Goal: Communication & Community: Connect with others

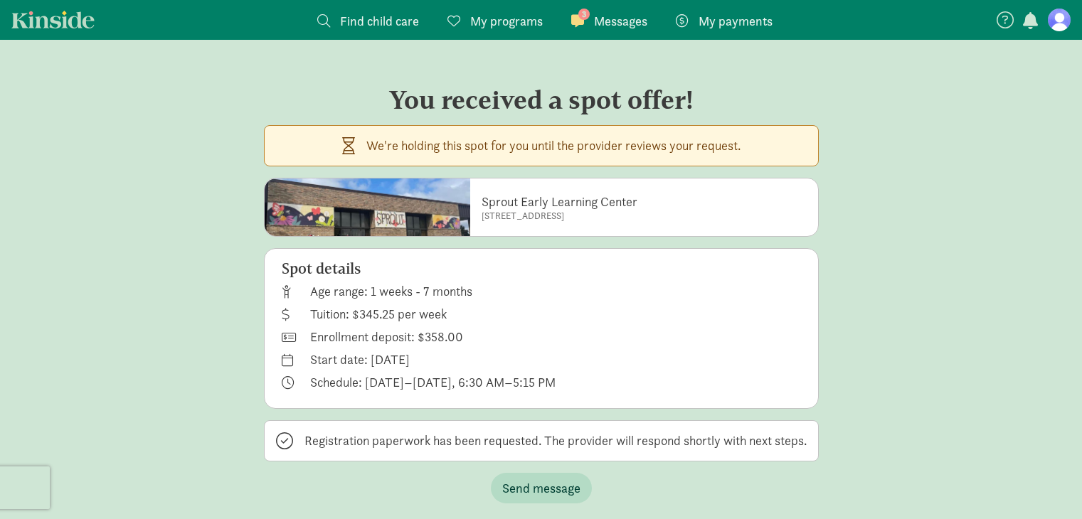
scroll to position [28, 0]
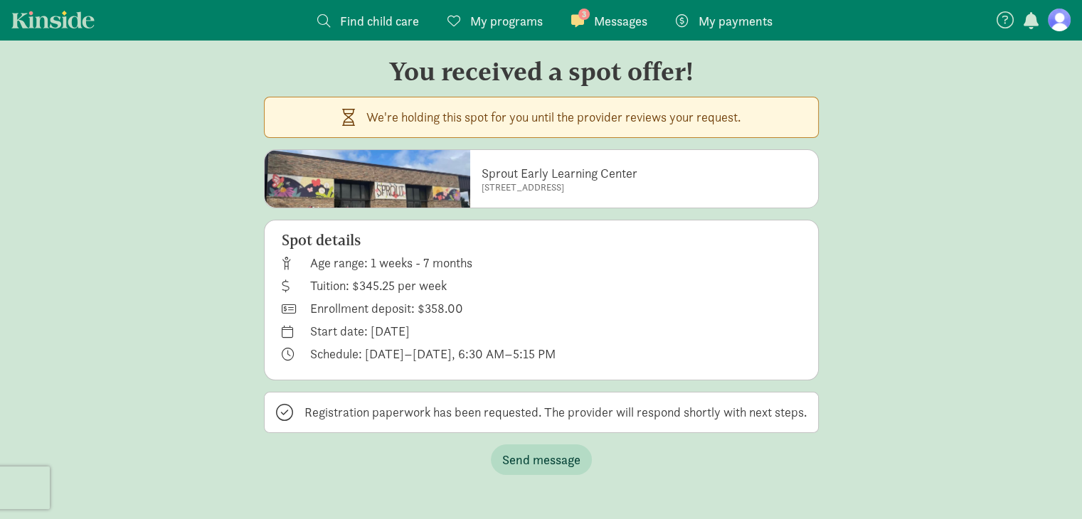
click at [630, 16] on span "Messages" at bounding box center [620, 20] width 53 height 19
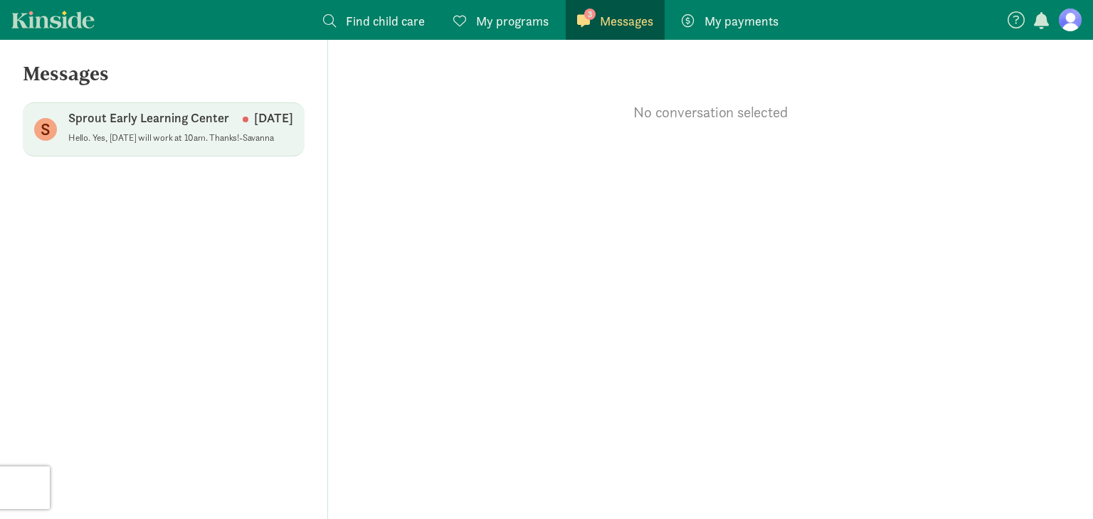
click at [169, 126] on p "Sprout Early Learning Center" at bounding box center [148, 118] width 161 height 17
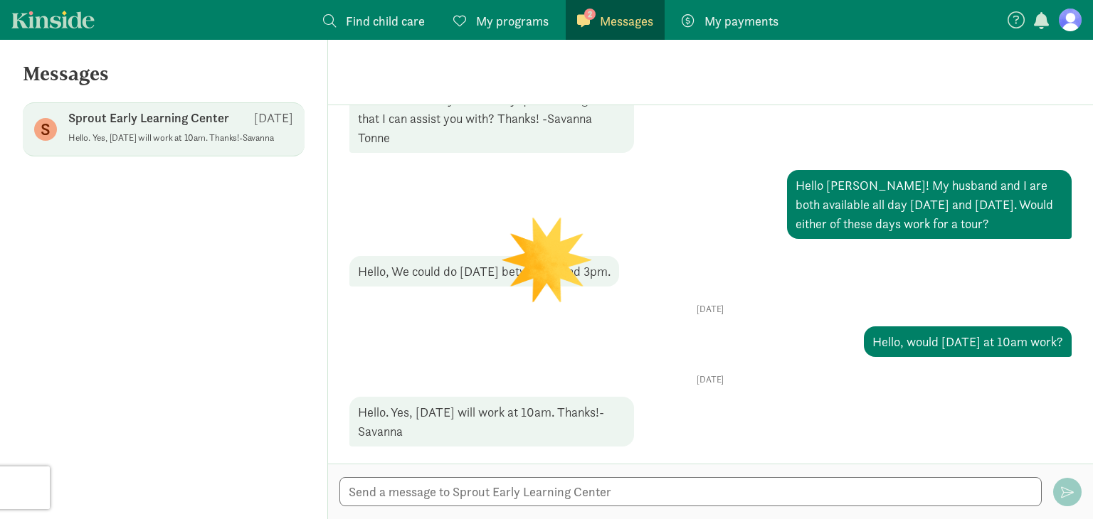
scroll to position [243, 0]
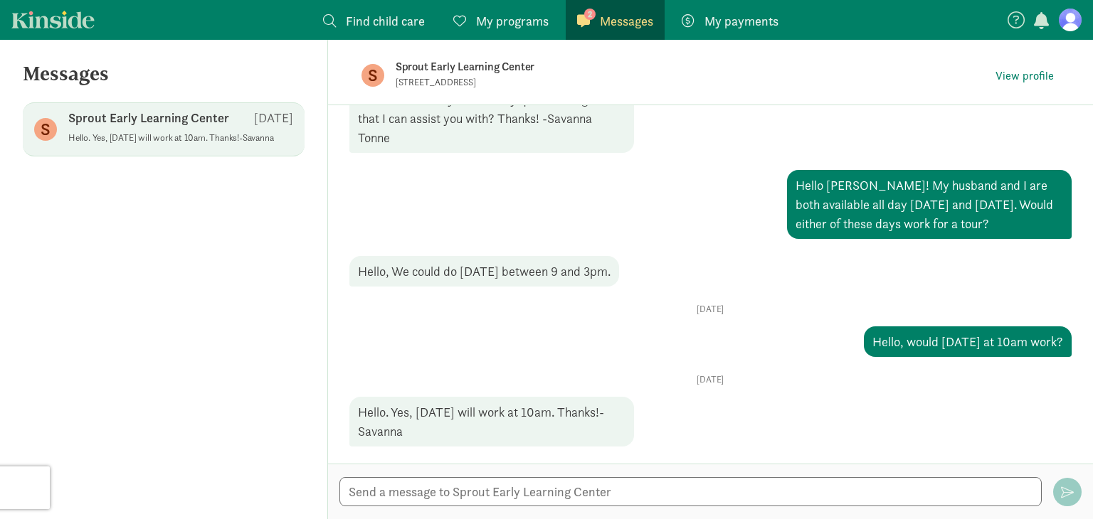
click at [610, 12] on span "Messages" at bounding box center [626, 20] width 53 height 19
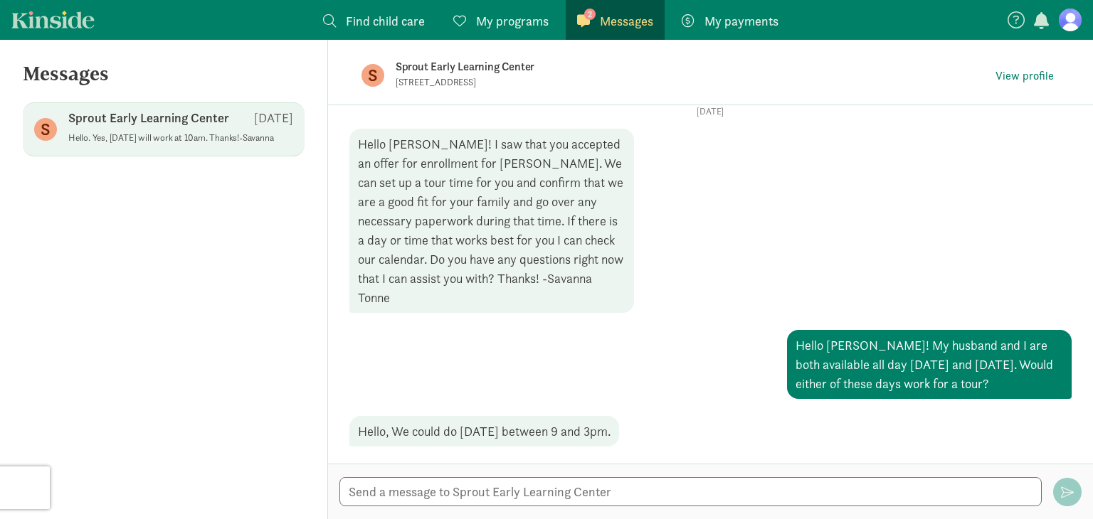
scroll to position [16, 0]
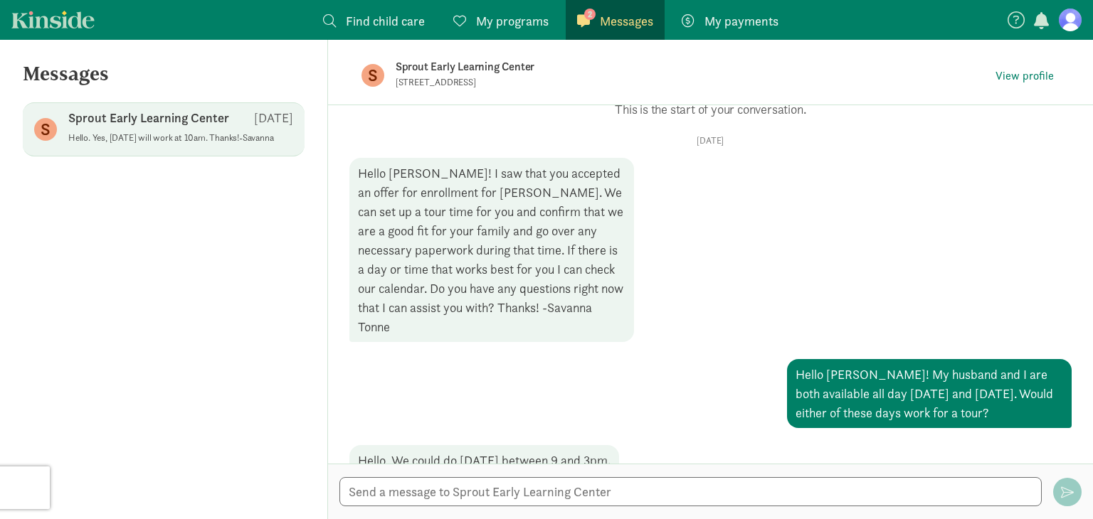
click at [484, 22] on span "My programs" at bounding box center [512, 20] width 73 height 19
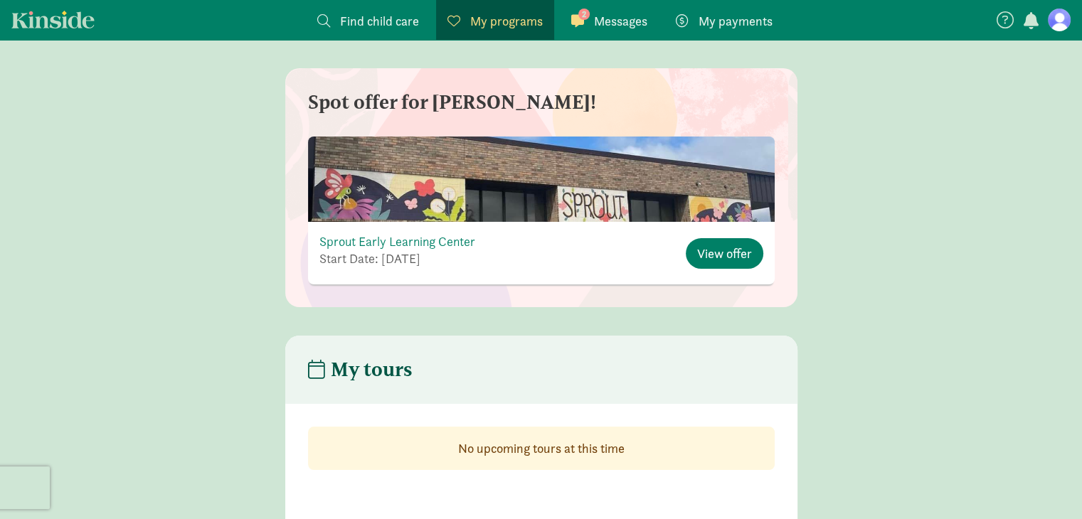
click at [595, 22] on span "Messages" at bounding box center [620, 20] width 53 height 19
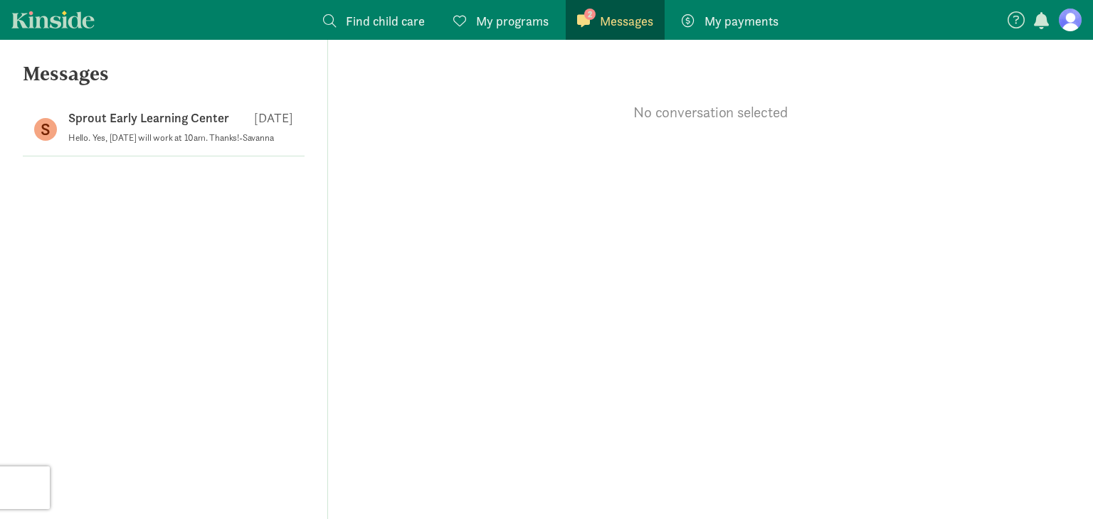
click at [595, 22] on div "2 Messages Messages" at bounding box center [615, 20] width 76 height 19
